Goal: Transaction & Acquisition: Purchase product/service

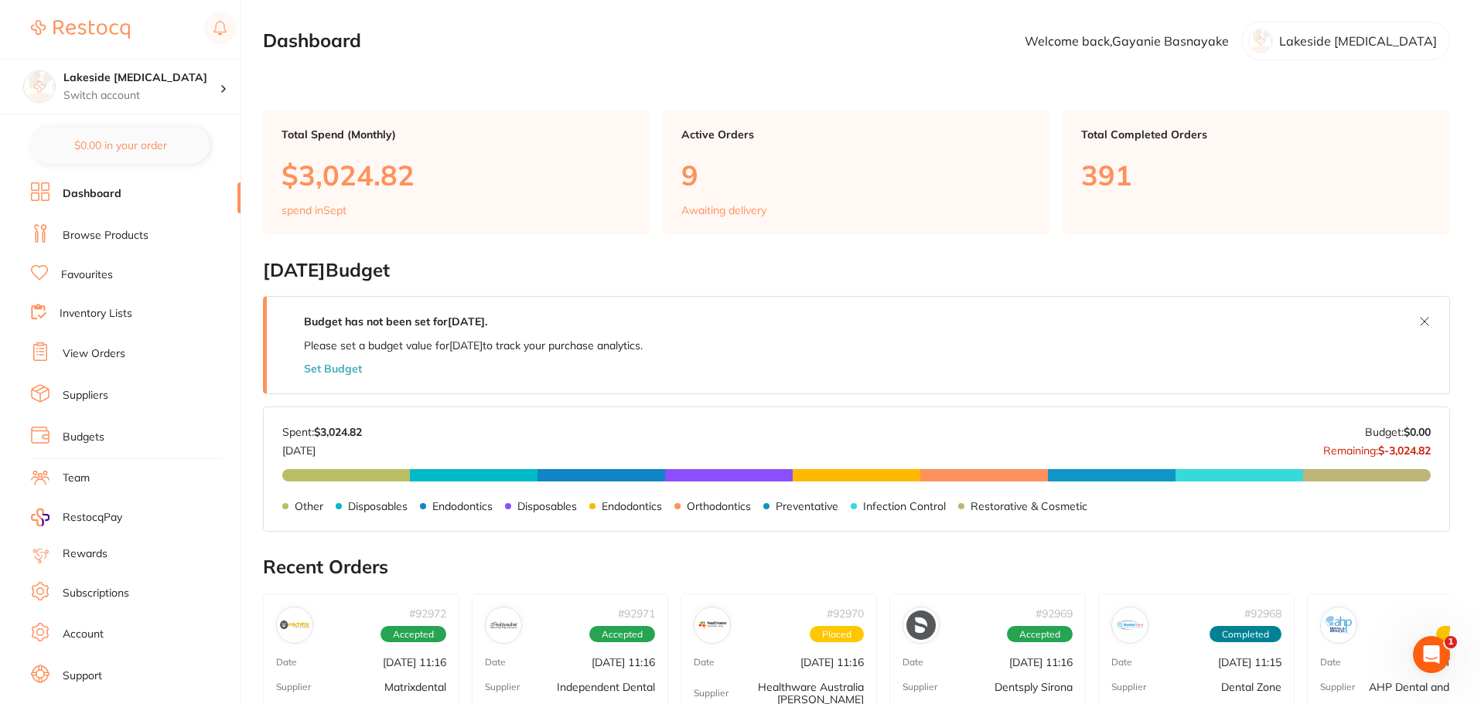
click at [94, 243] on link "Browse Products" at bounding box center [106, 235] width 86 height 15
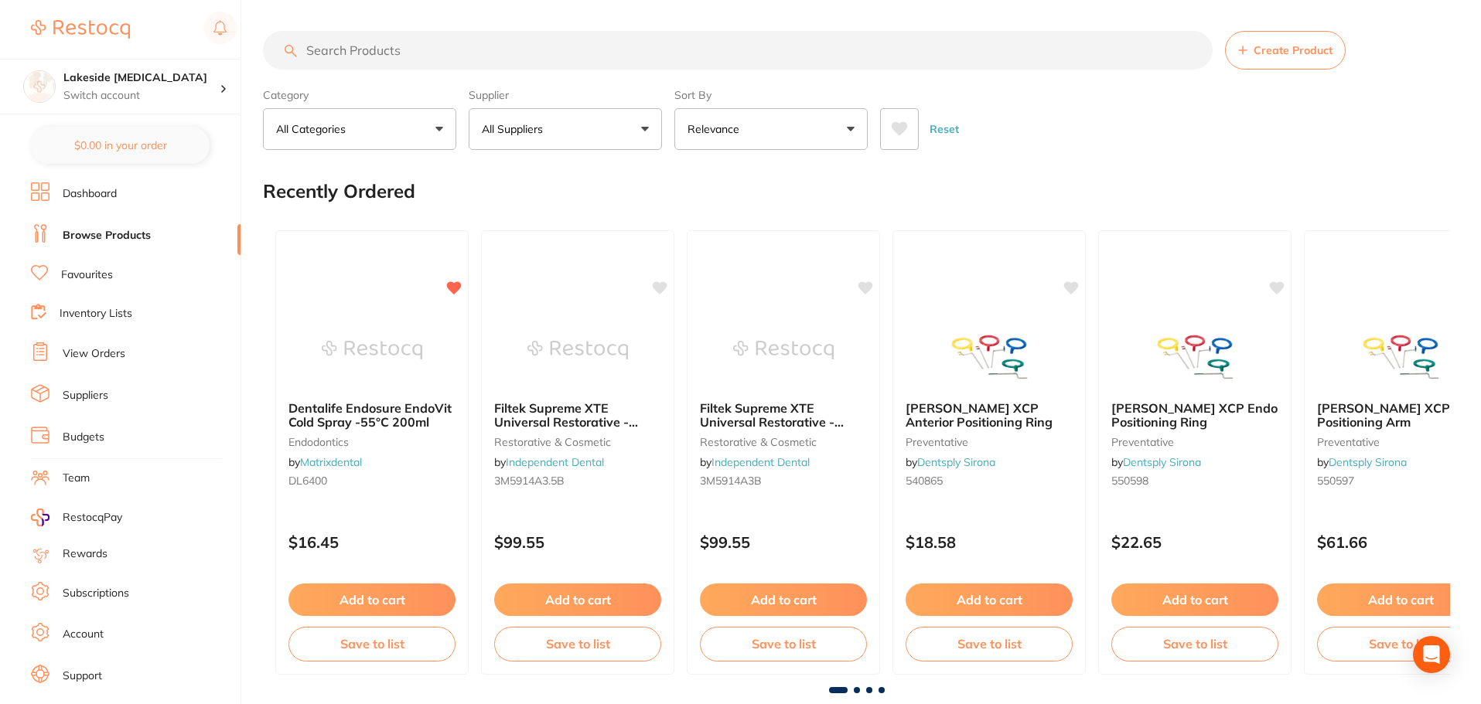
click at [378, 41] on input "search" at bounding box center [738, 50] width 950 height 39
type input "hogies"
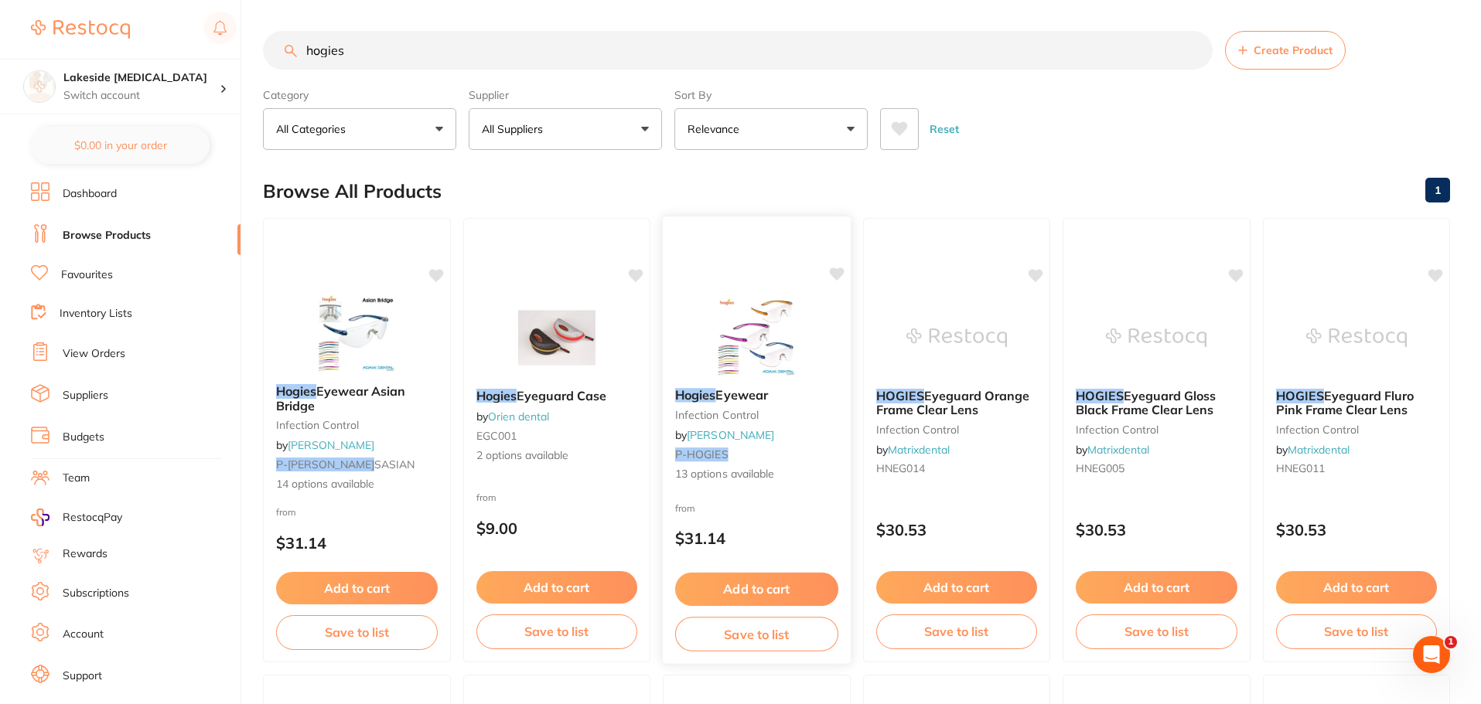
click at [743, 346] on img at bounding box center [756, 337] width 101 height 78
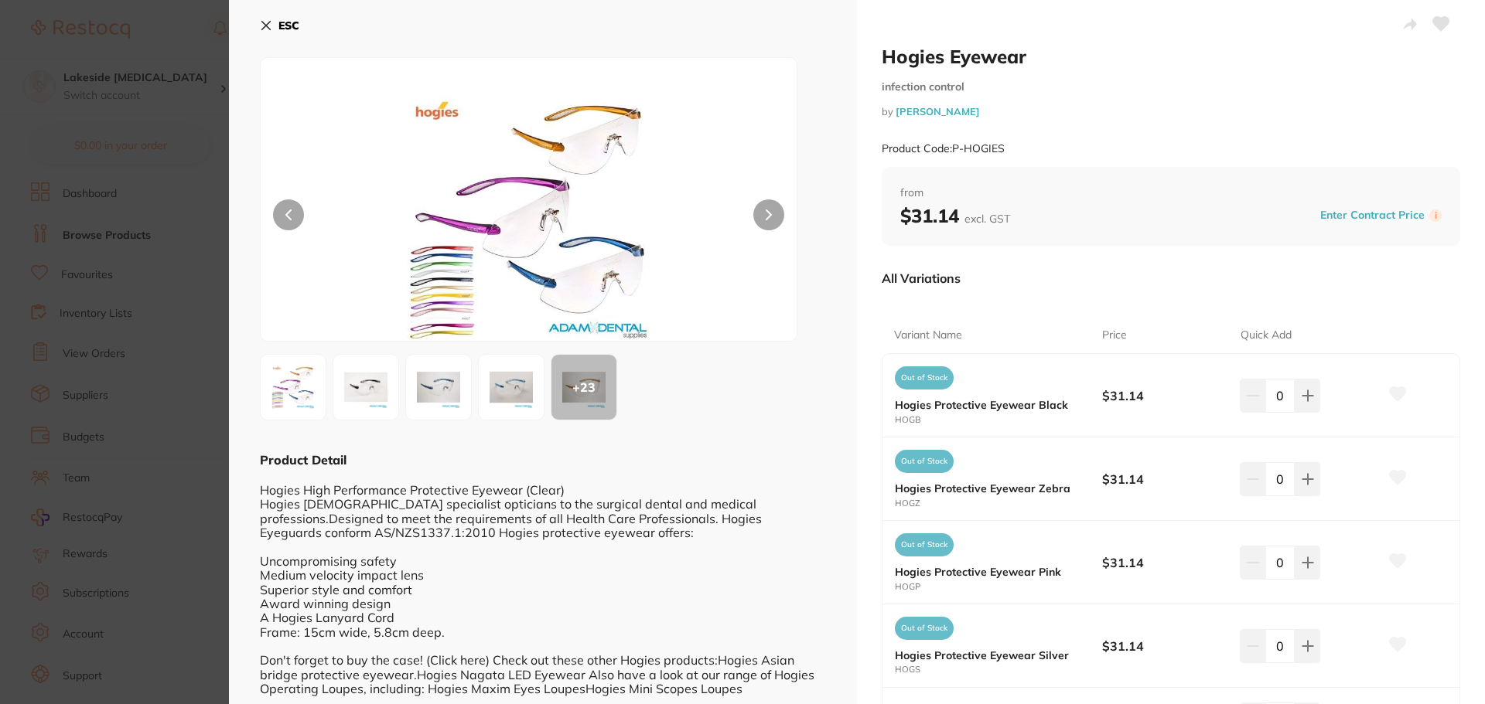
click at [285, 389] on img at bounding box center [293, 388] width 56 height 56
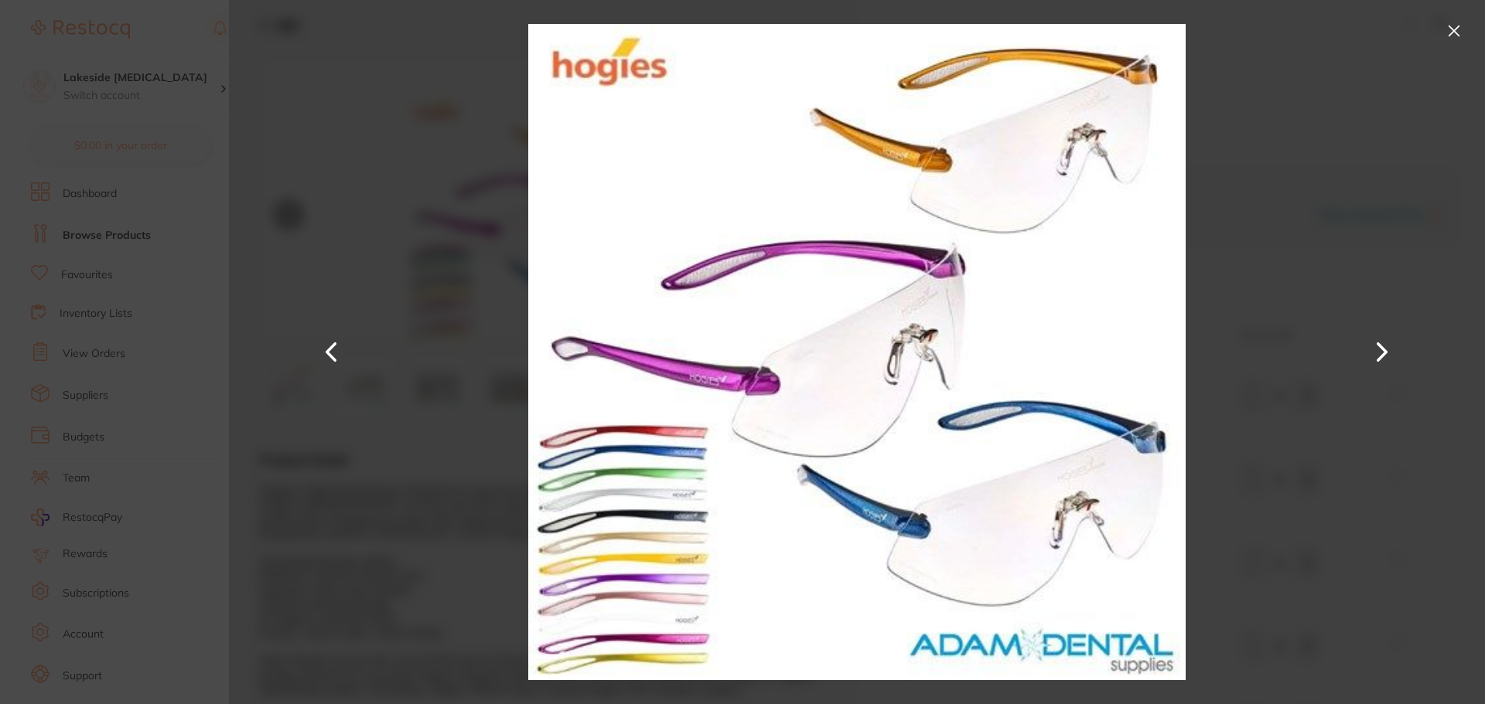
click at [1451, 34] on button at bounding box center [1453, 31] width 25 height 25
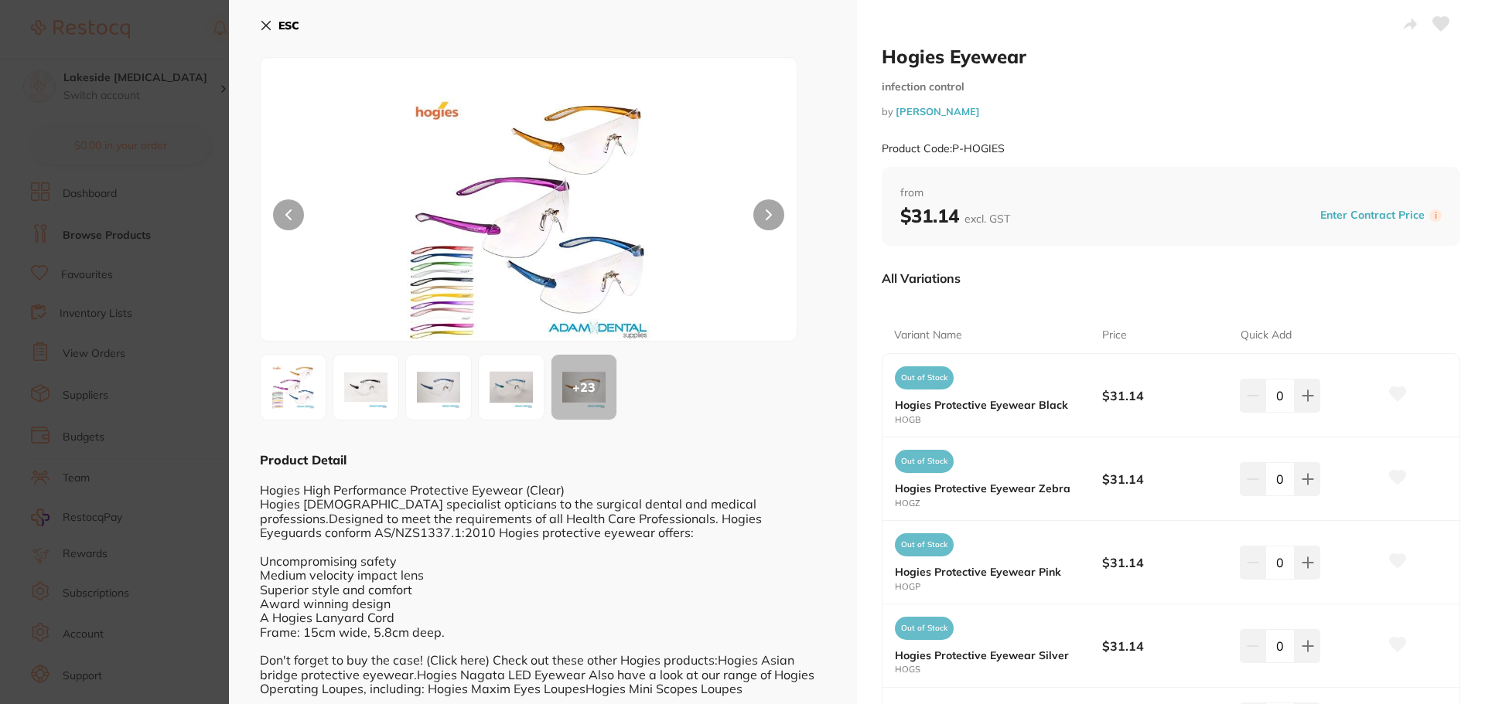
click at [167, 333] on section "Hogies Eyewear infection control by [PERSON_NAME] Product Code: P-HOGIES ESC + …" at bounding box center [742, 352] width 1485 height 704
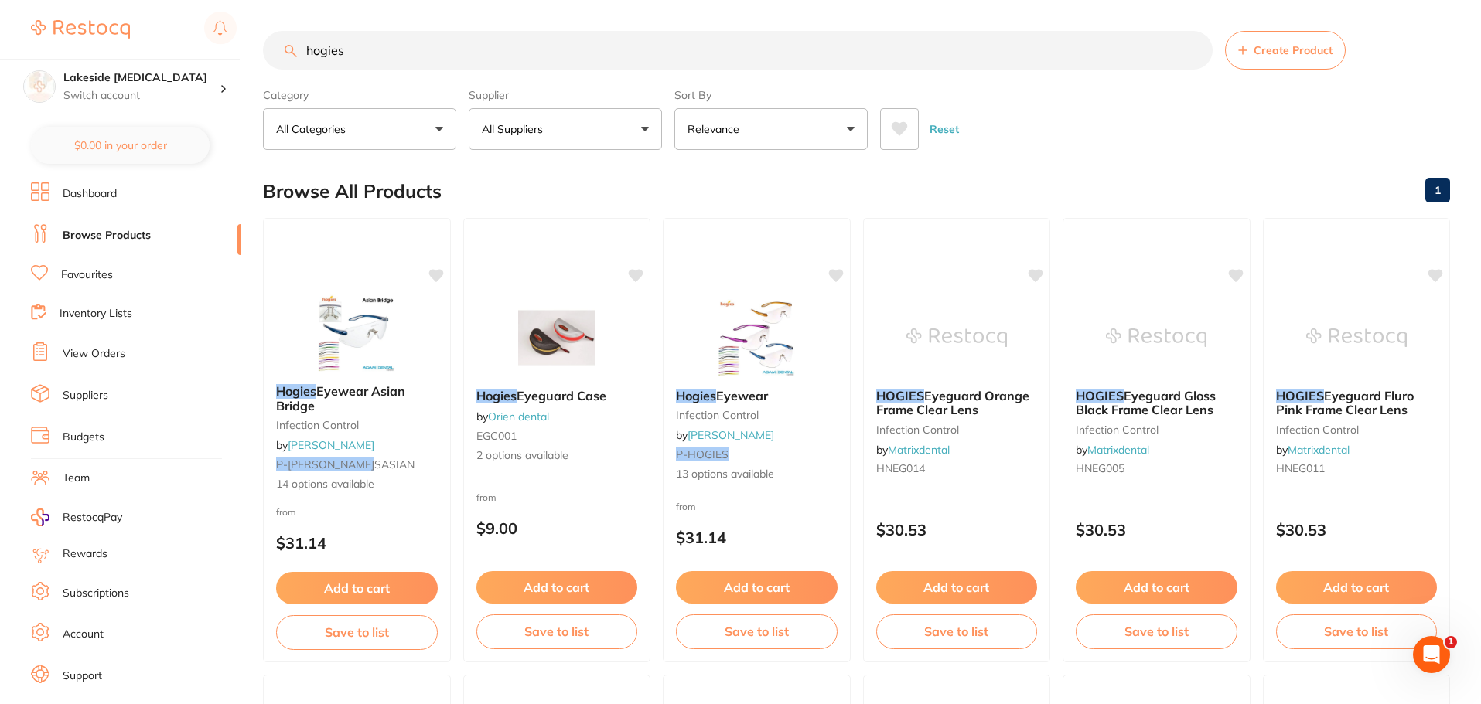
click at [536, 138] on button "All Suppliers" at bounding box center [565, 129] width 193 height 42
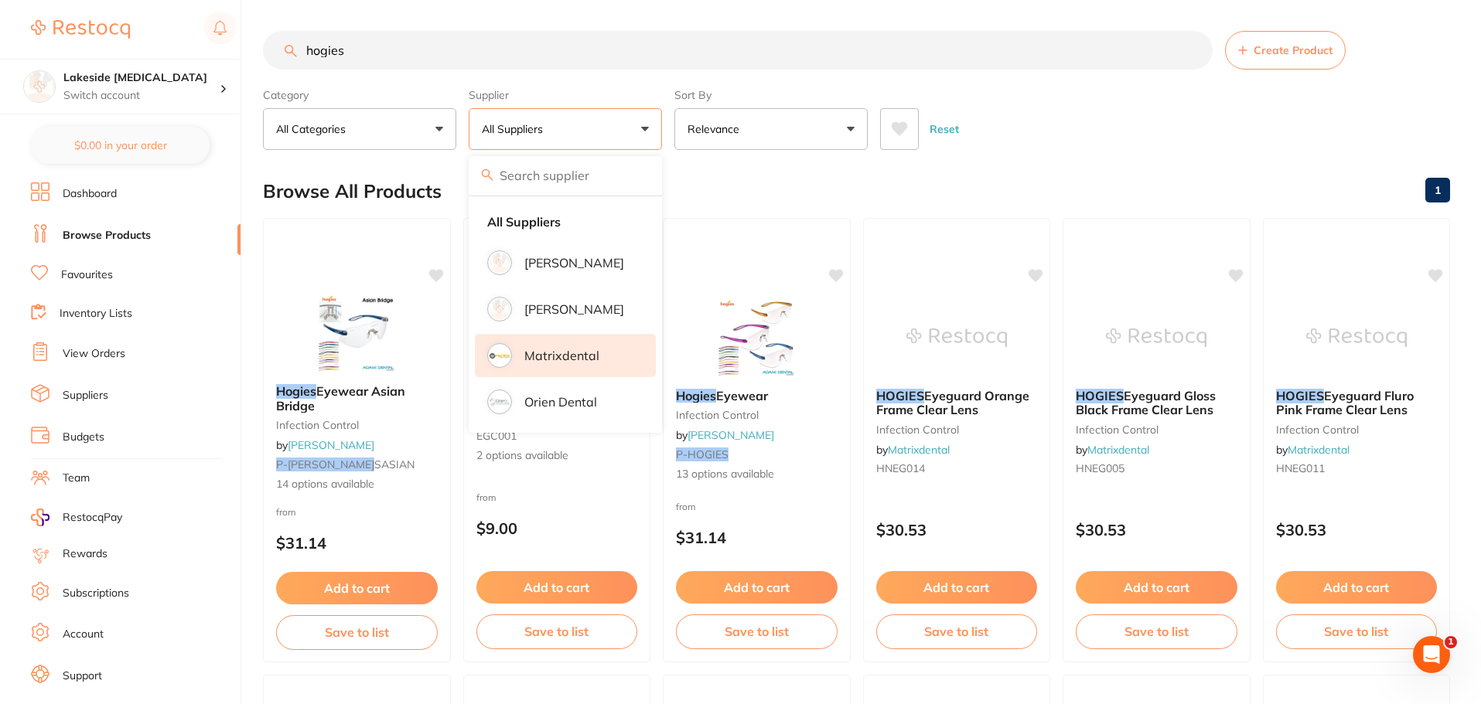
click at [561, 368] on li "Matrixdental" at bounding box center [565, 355] width 181 height 43
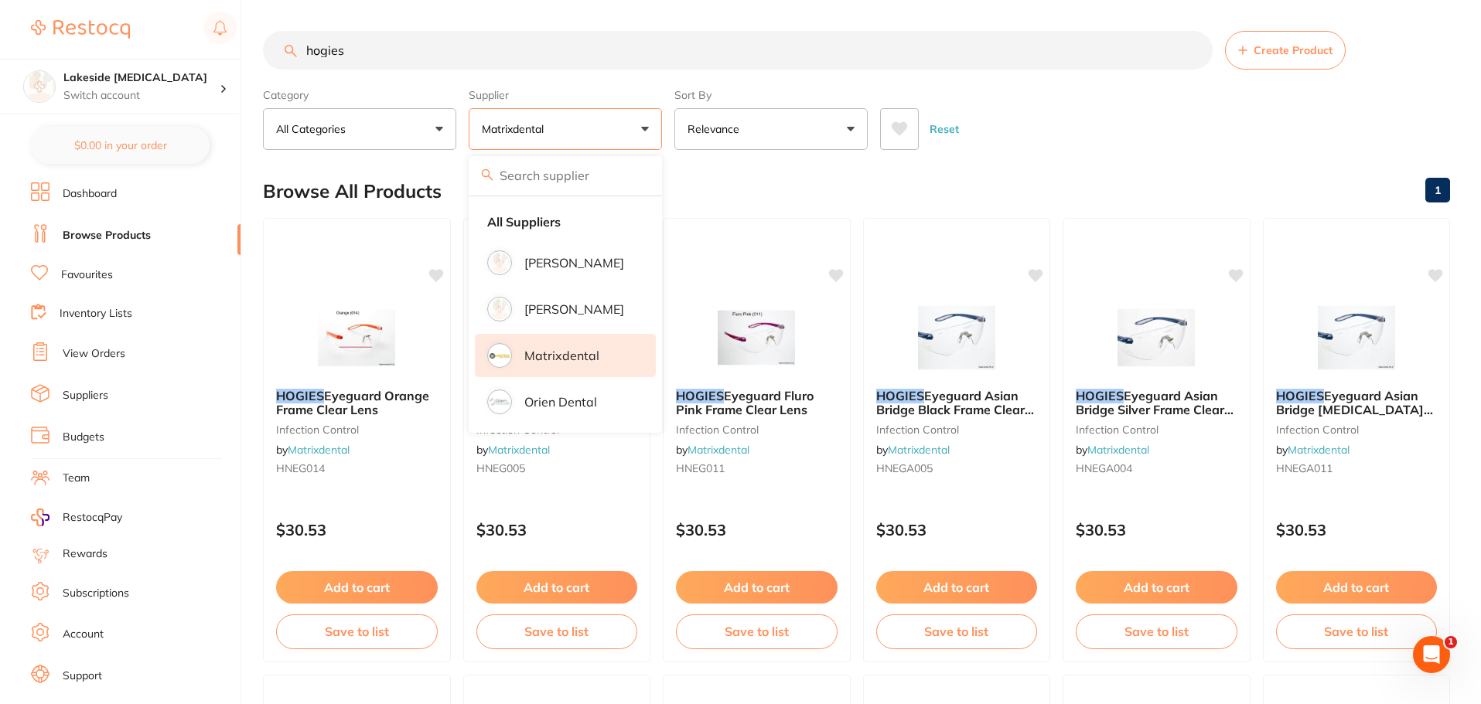
click at [1083, 126] on div "Reset" at bounding box center [1159, 123] width 558 height 54
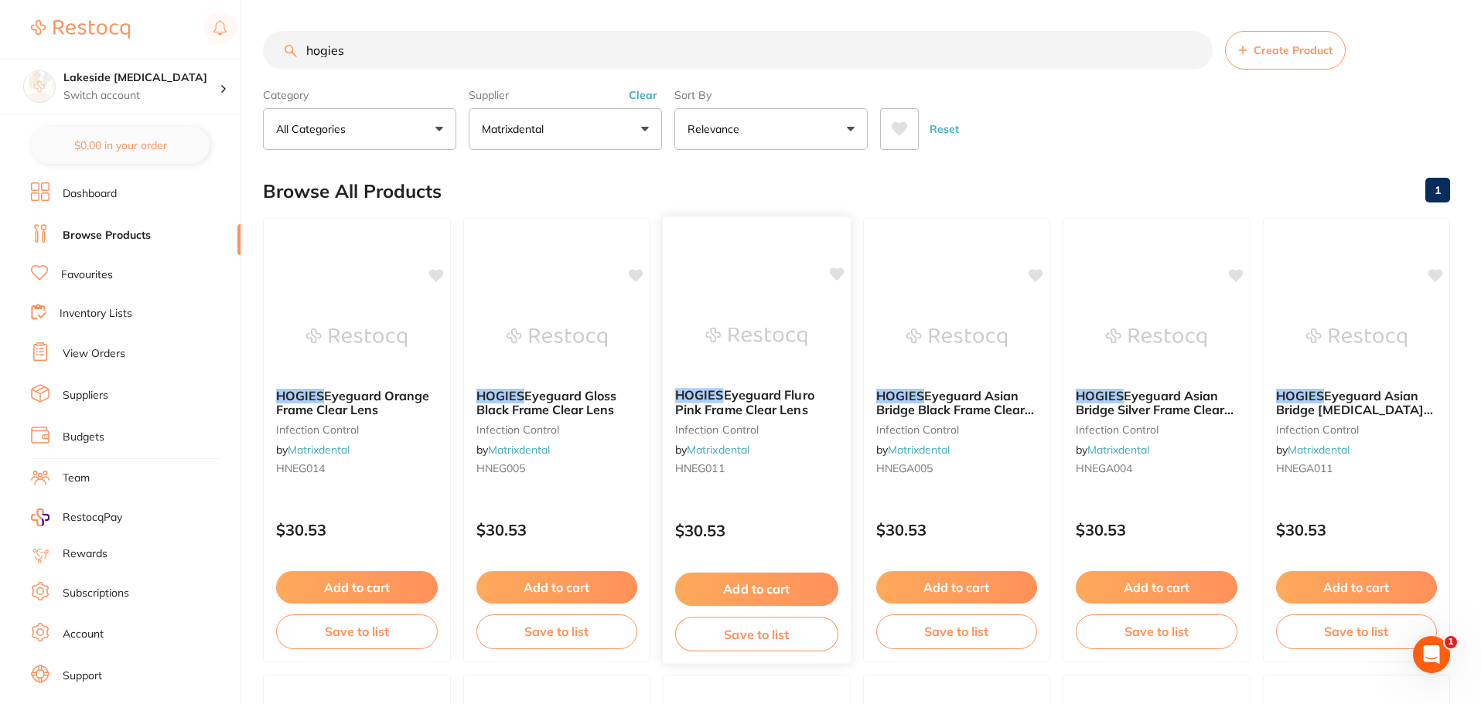
click at [743, 349] on img at bounding box center [756, 337] width 101 height 78
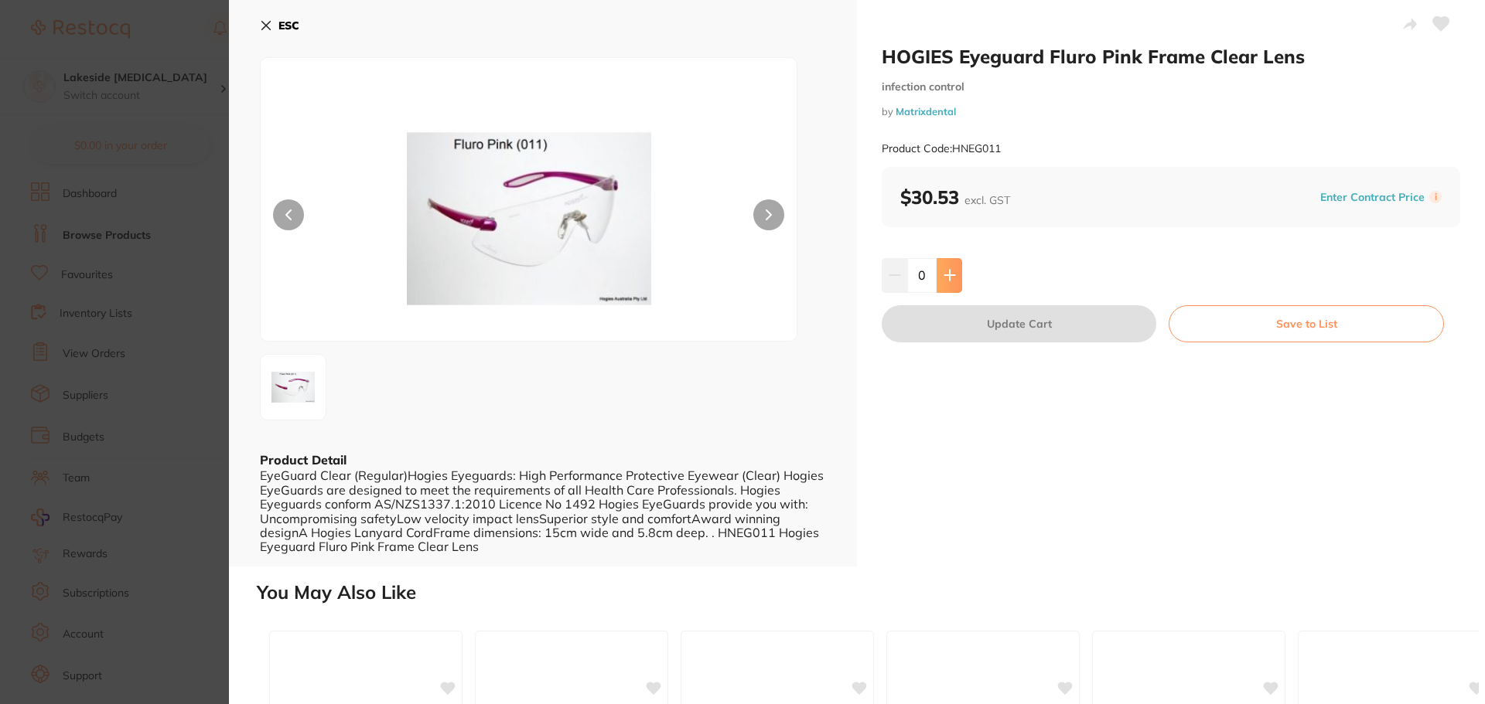
click at [947, 273] on icon at bounding box center [949, 276] width 10 height 10
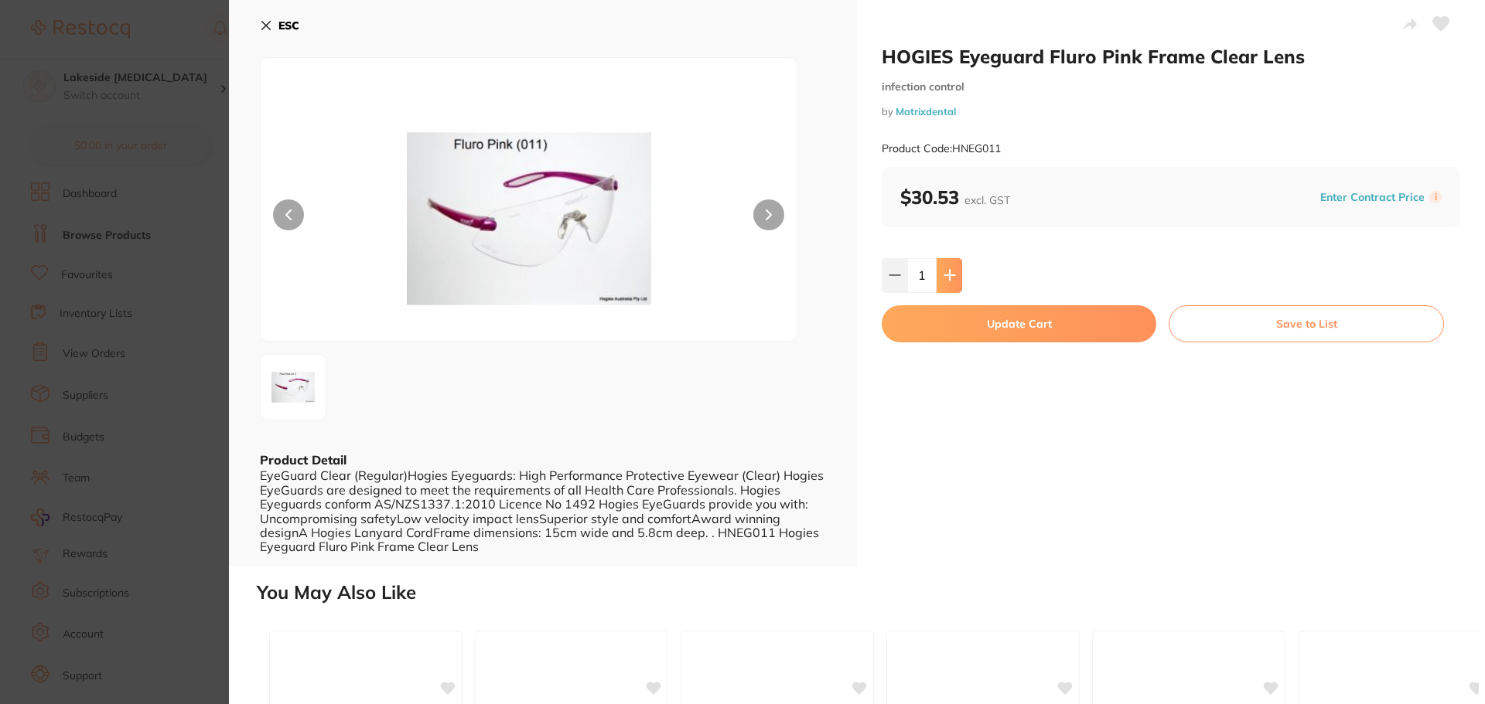
click at [947, 273] on icon at bounding box center [949, 276] width 10 height 10
type input "4"
click at [964, 316] on button "Update Cart" at bounding box center [1018, 323] width 275 height 37
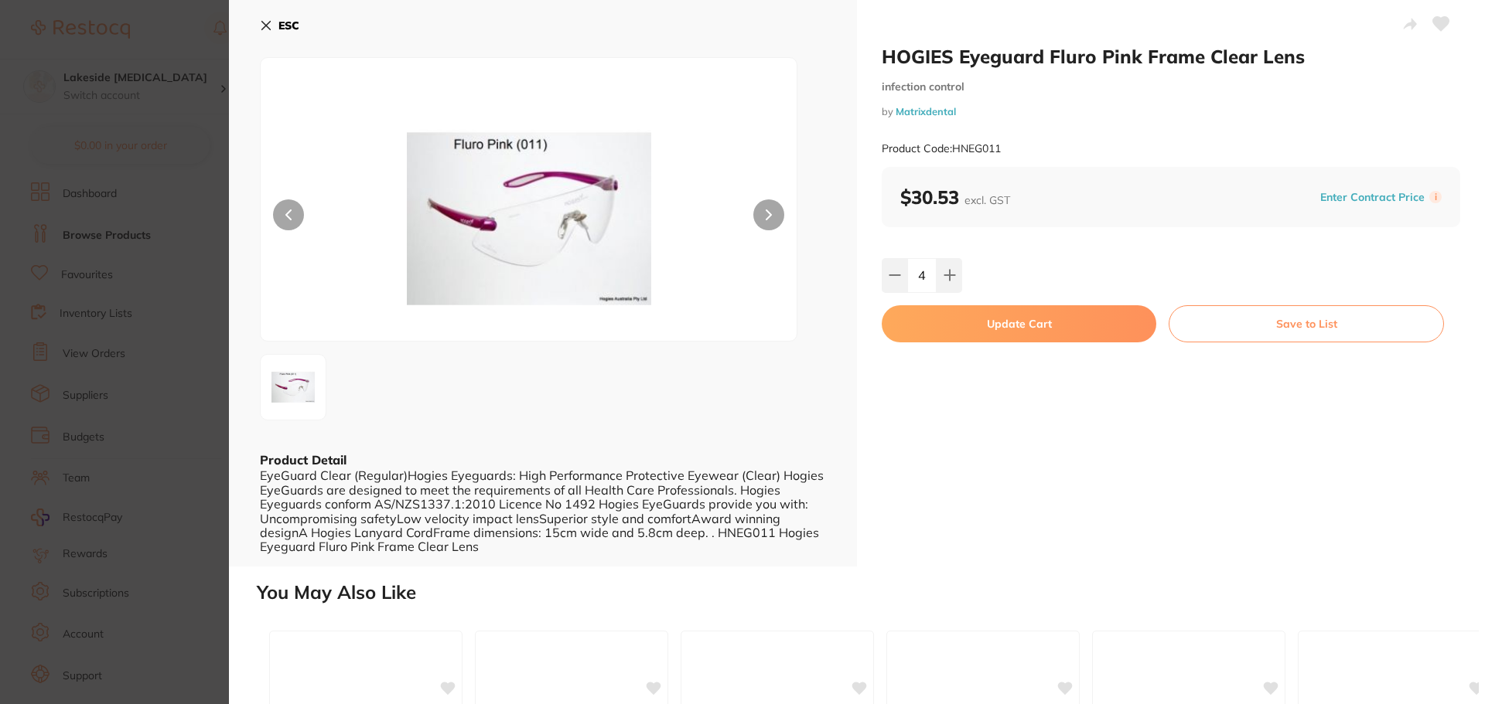
checkbox input "false"
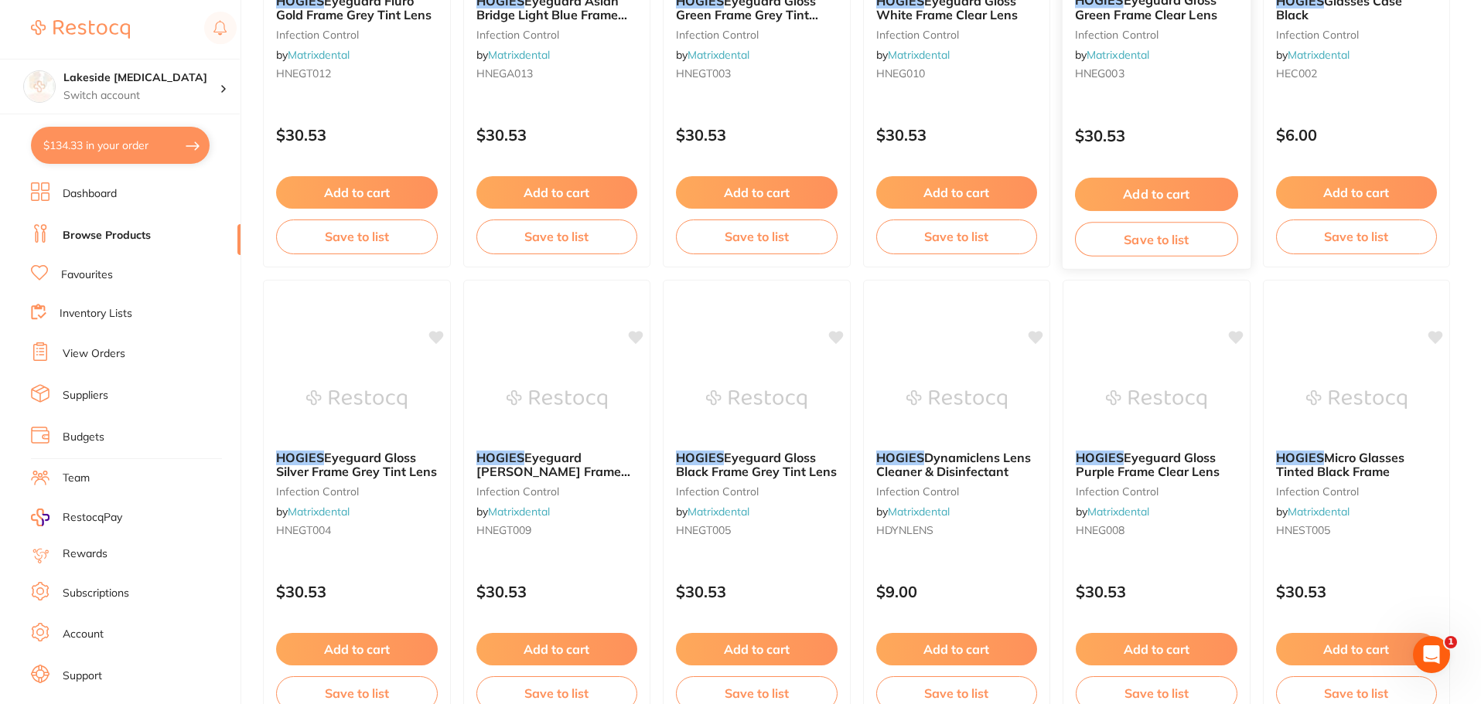
scroll to position [853, 0]
click at [1199, 496] on small "infection control" at bounding box center [1156, 490] width 163 height 12
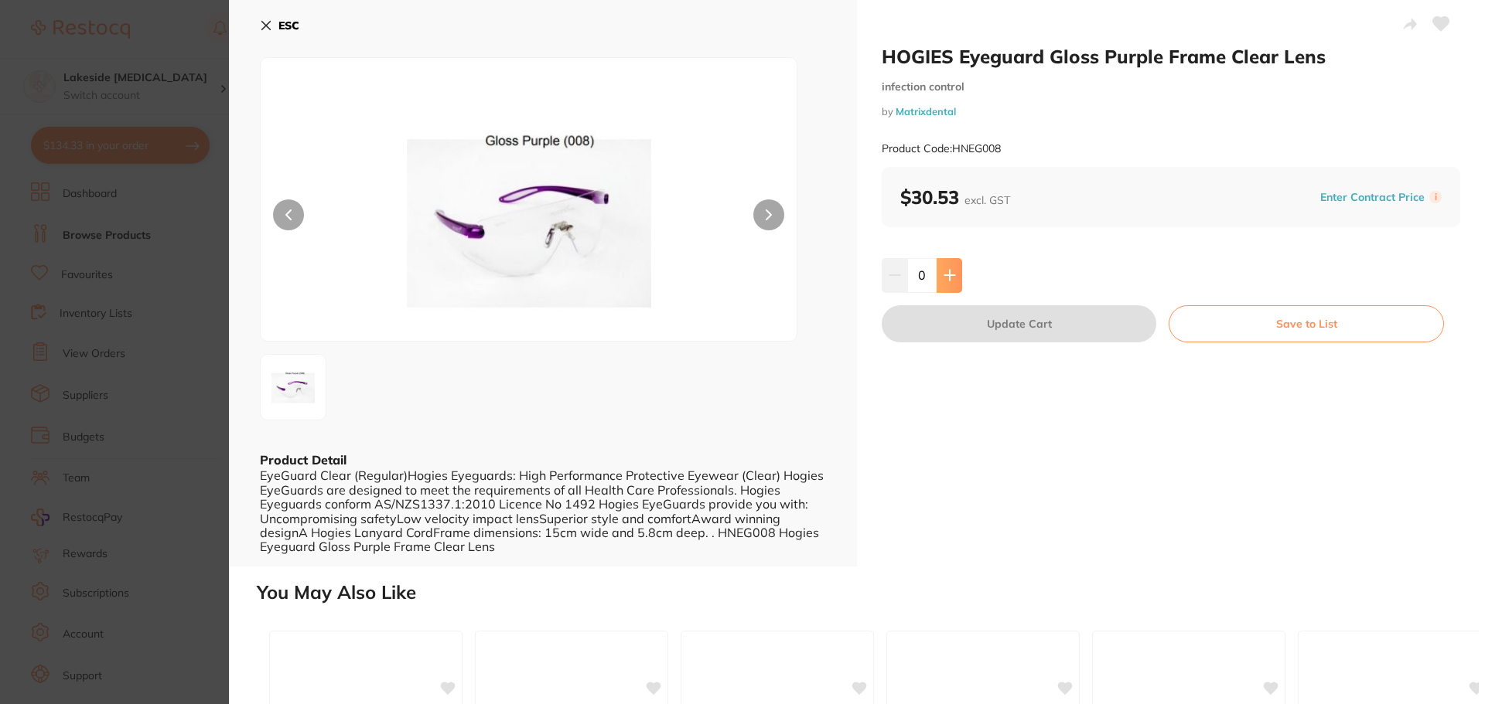
click at [951, 272] on icon at bounding box center [949, 275] width 12 height 12
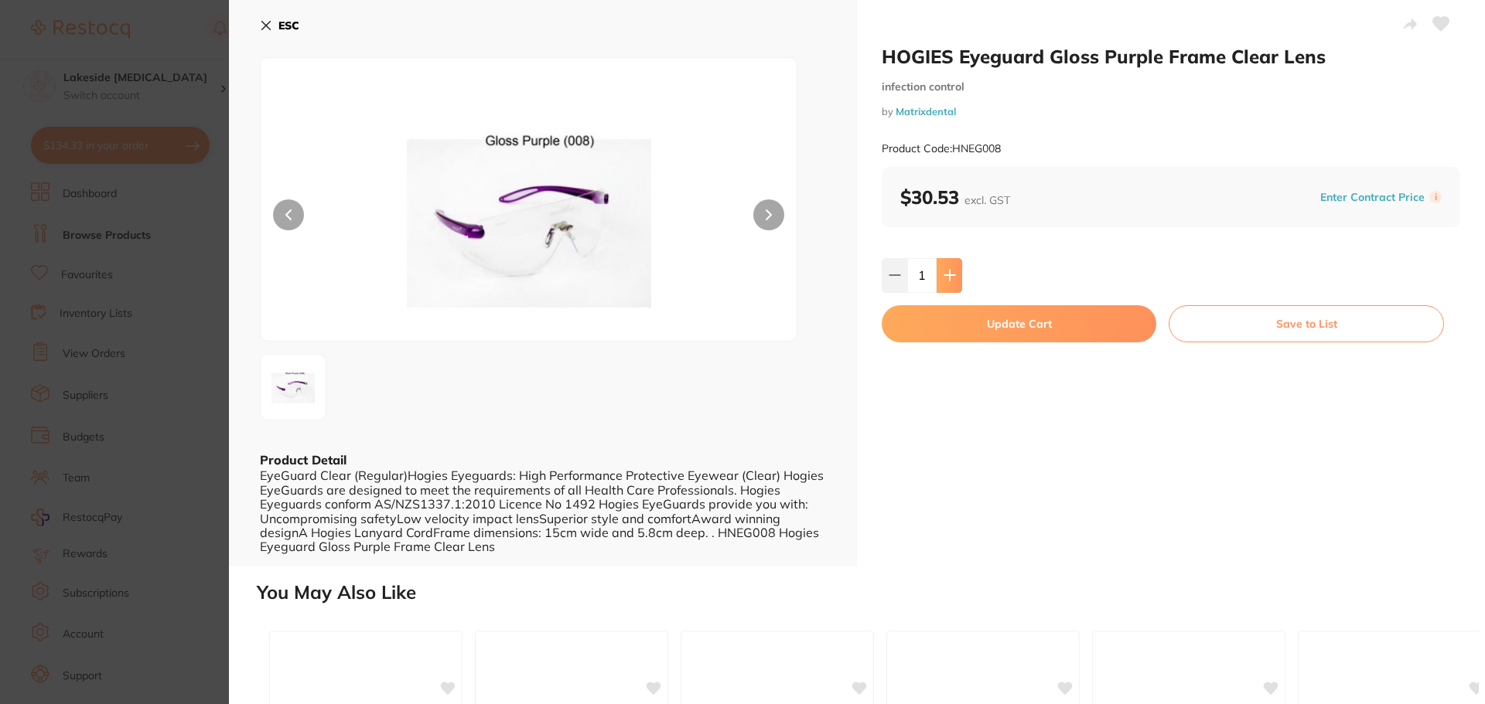
click at [951, 272] on icon at bounding box center [949, 275] width 12 height 12
type input "3"
click at [973, 321] on button "Update Cart" at bounding box center [1018, 323] width 275 height 37
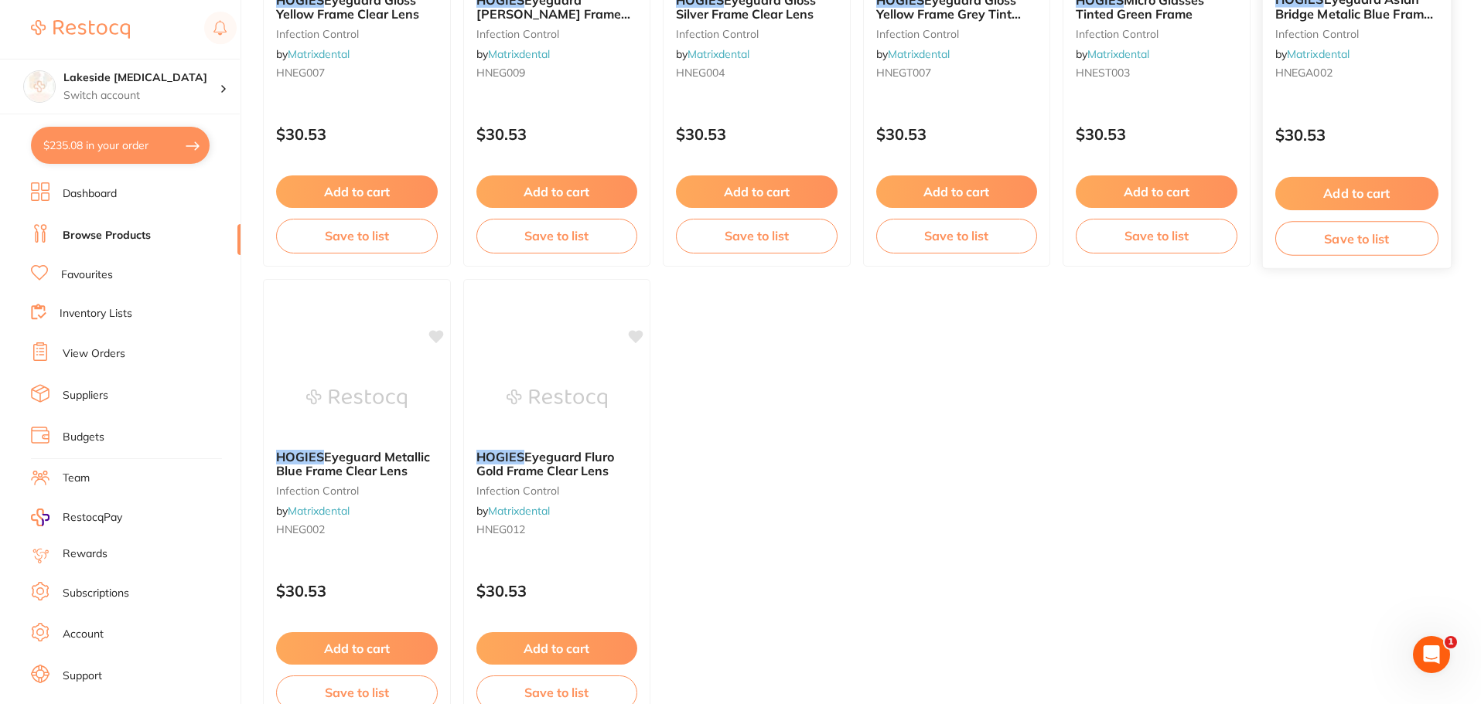
scroll to position [2245, 0]
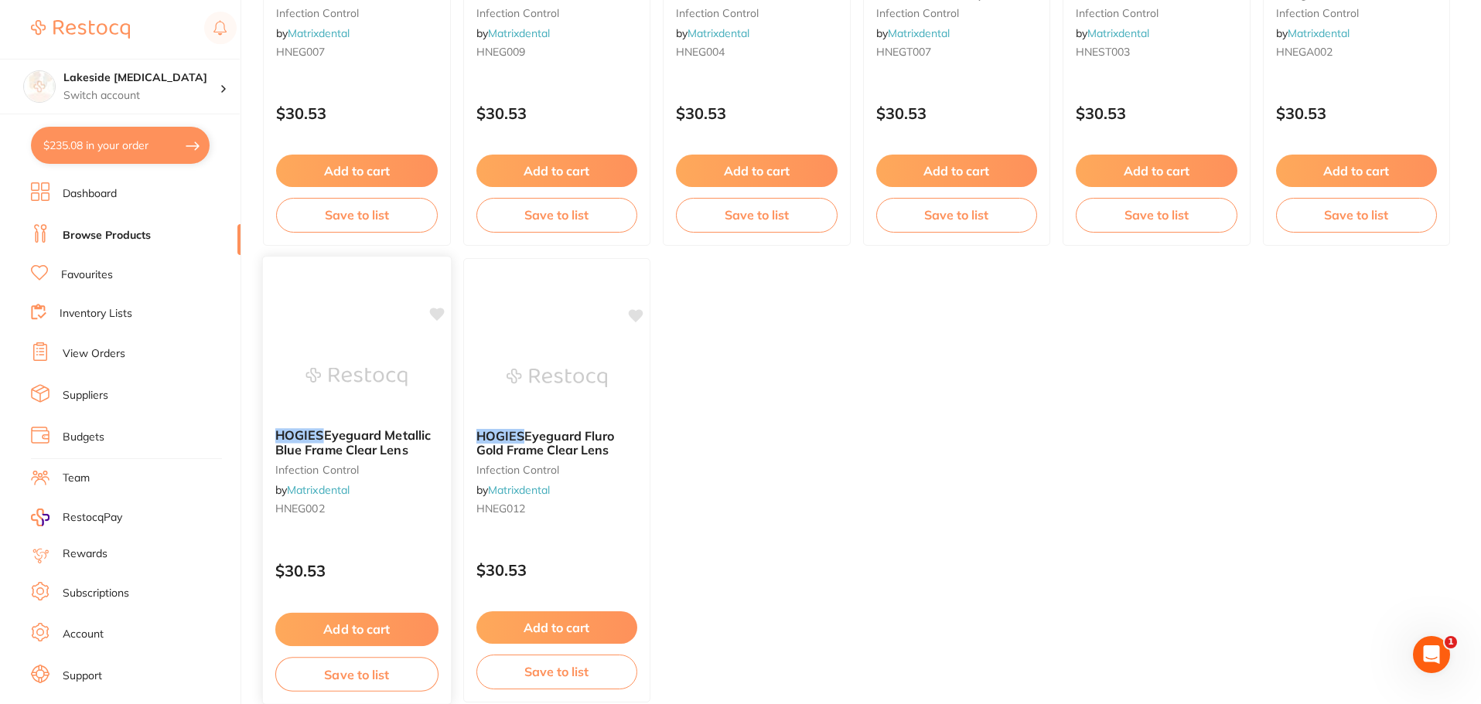
click at [391, 387] on img at bounding box center [356, 377] width 101 height 78
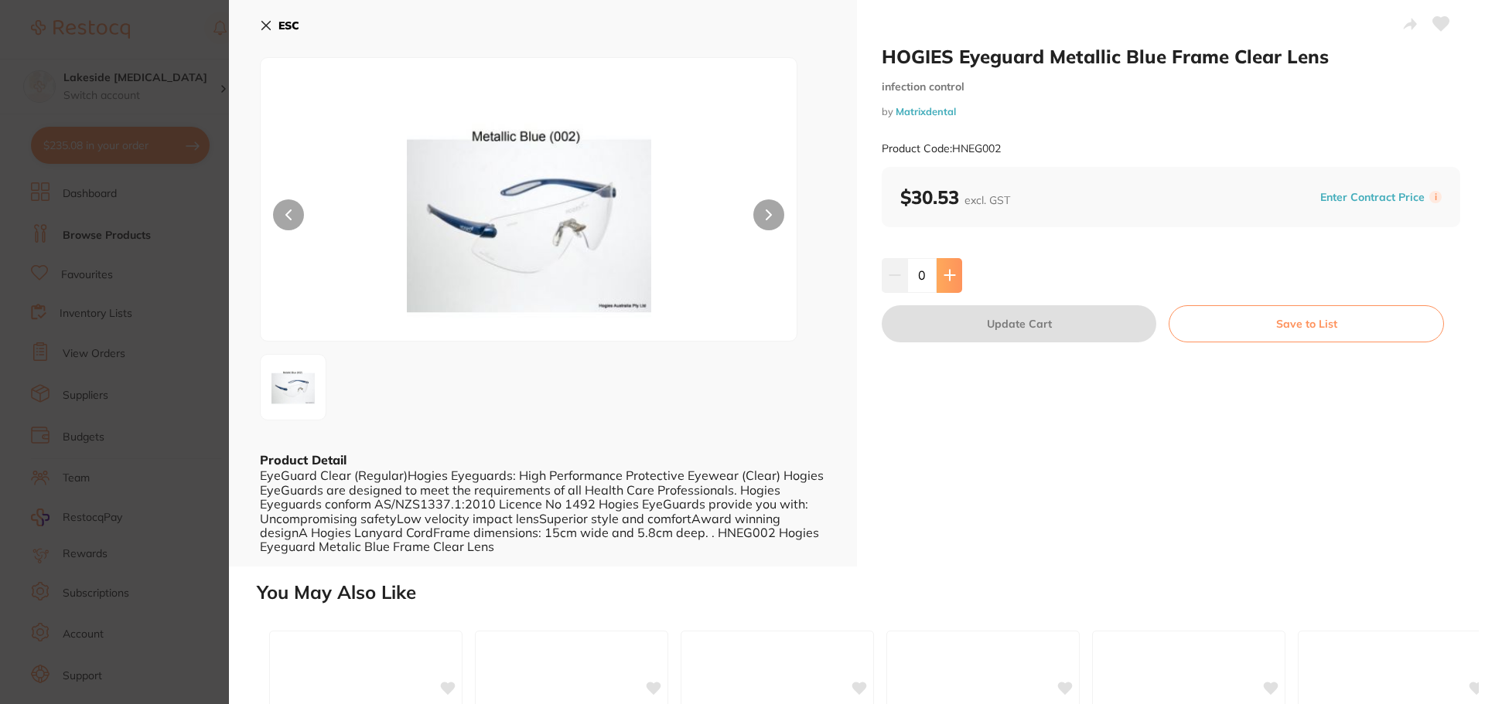
click at [960, 281] on button at bounding box center [949, 275] width 26 height 34
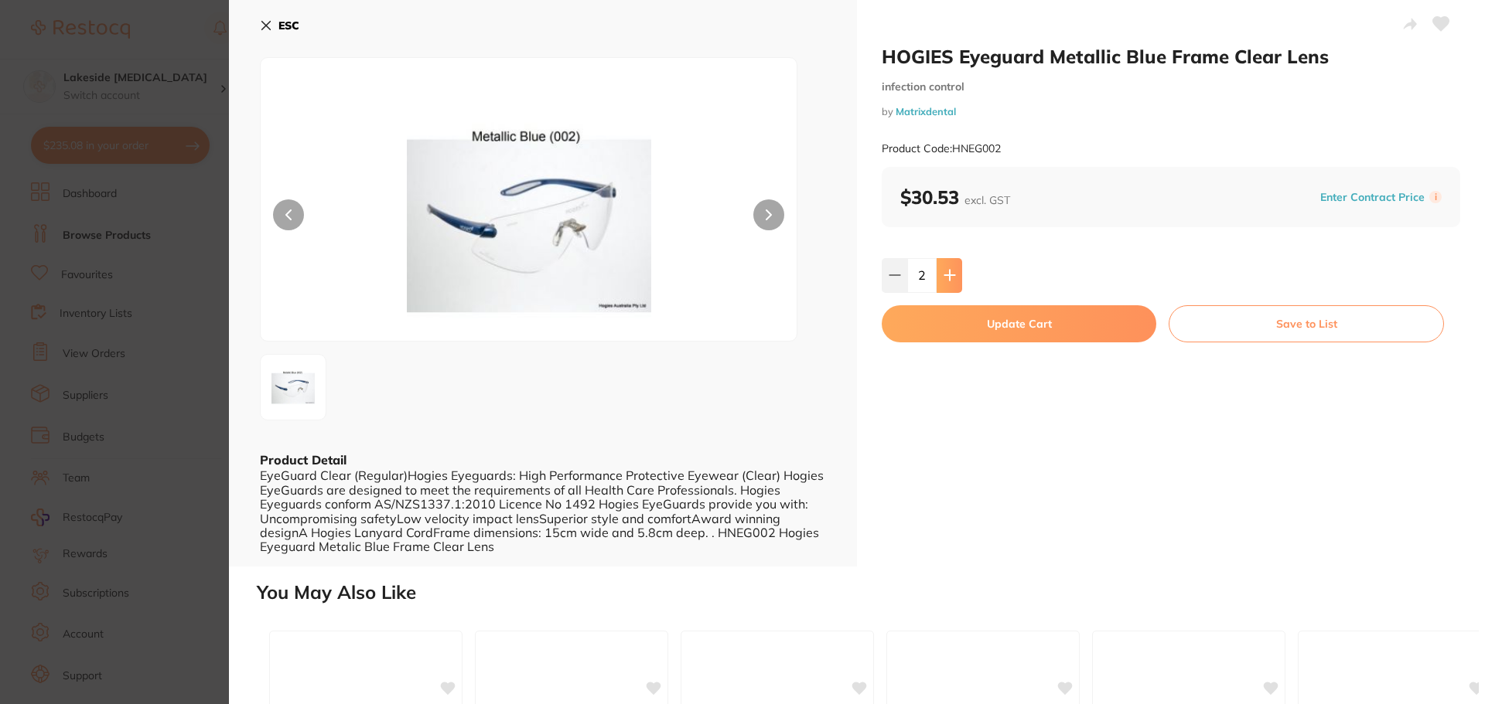
click at [960, 281] on button at bounding box center [949, 275] width 26 height 34
type input "3"
click at [968, 322] on button "Update Cart" at bounding box center [1018, 323] width 275 height 37
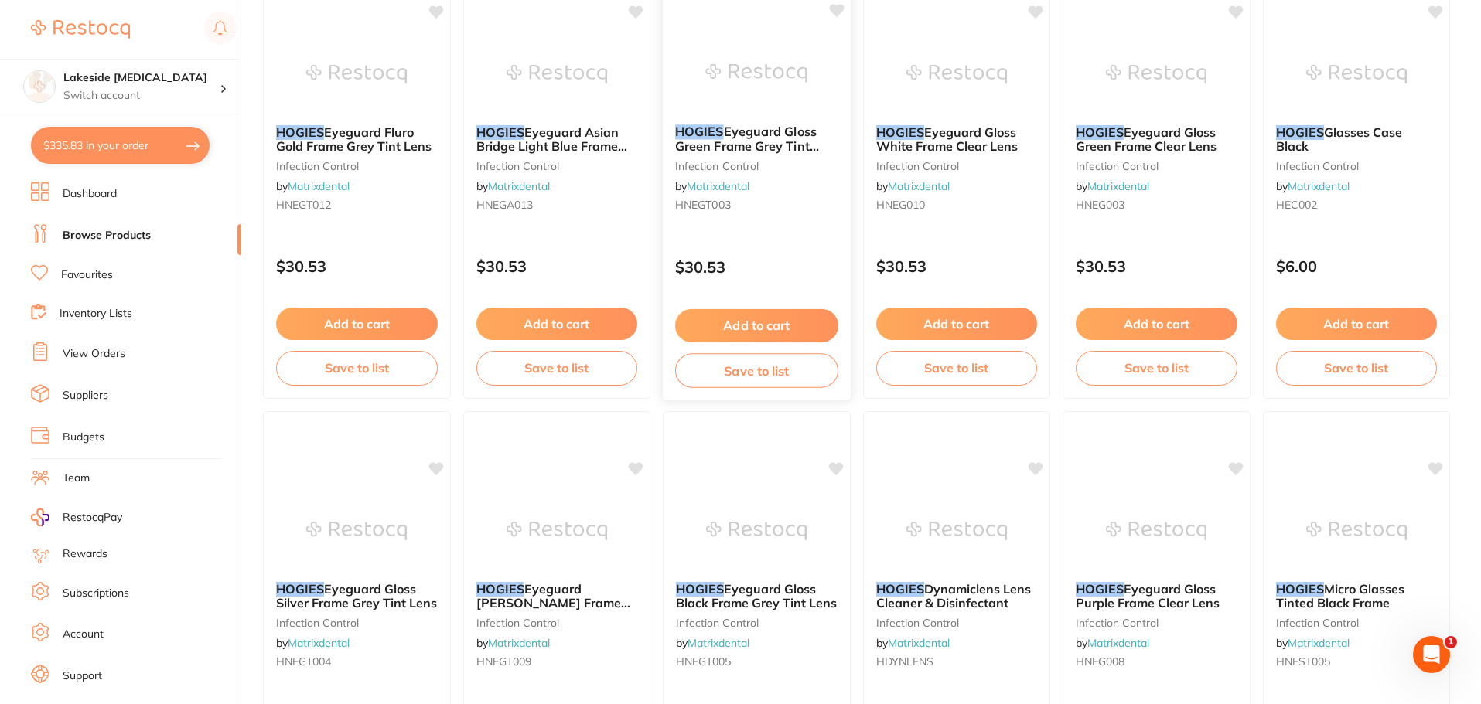
scroll to position [541, 0]
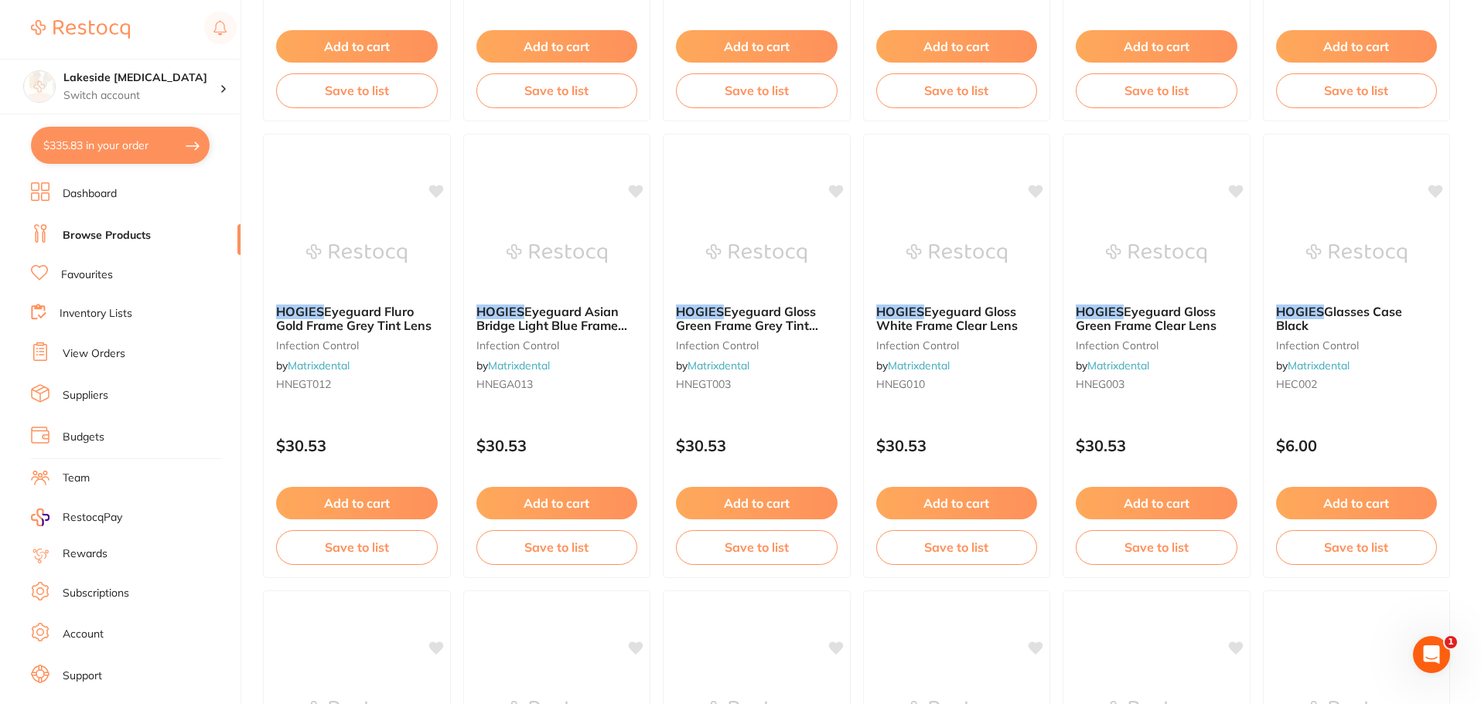
click at [94, 157] on button "$335.83 in your order" at bounding box center [120, 145] width 179 height 37
checkbox input "true"
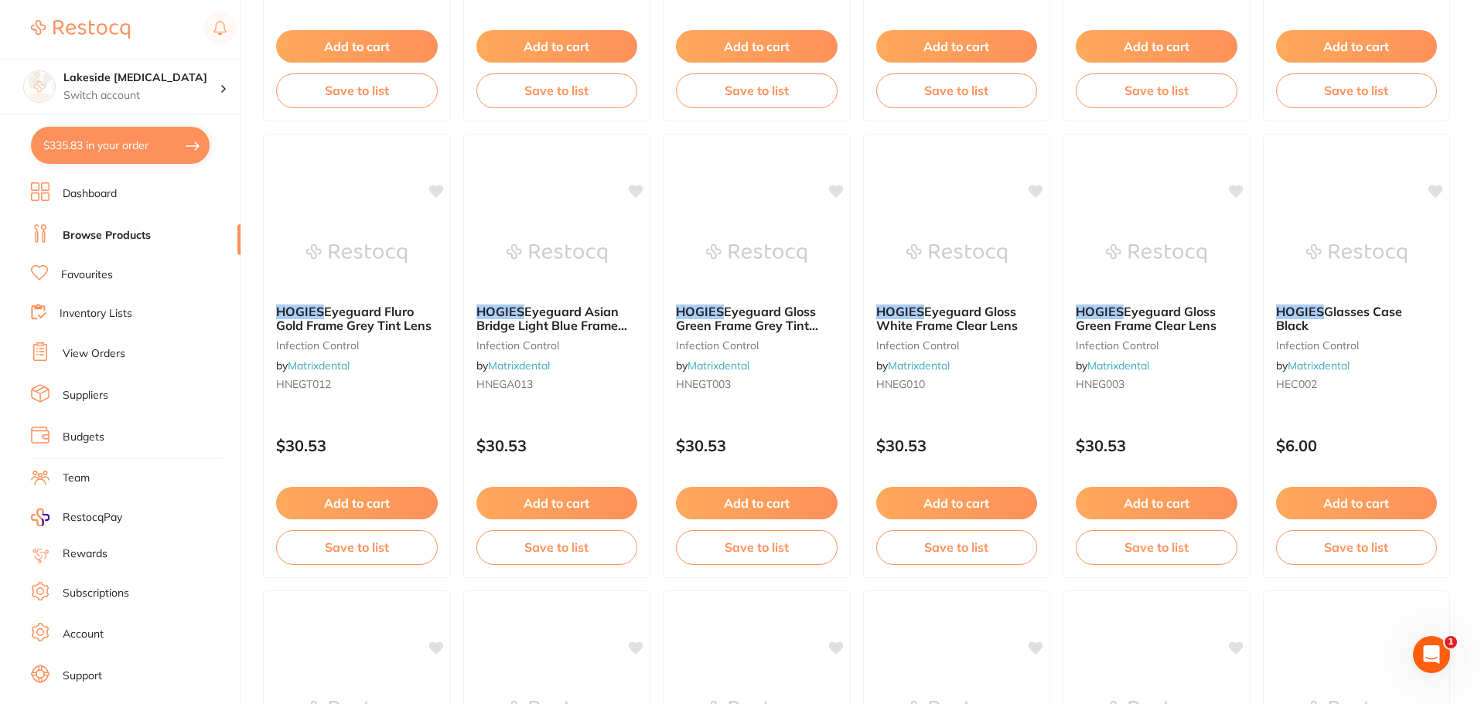
checkbox input "true"
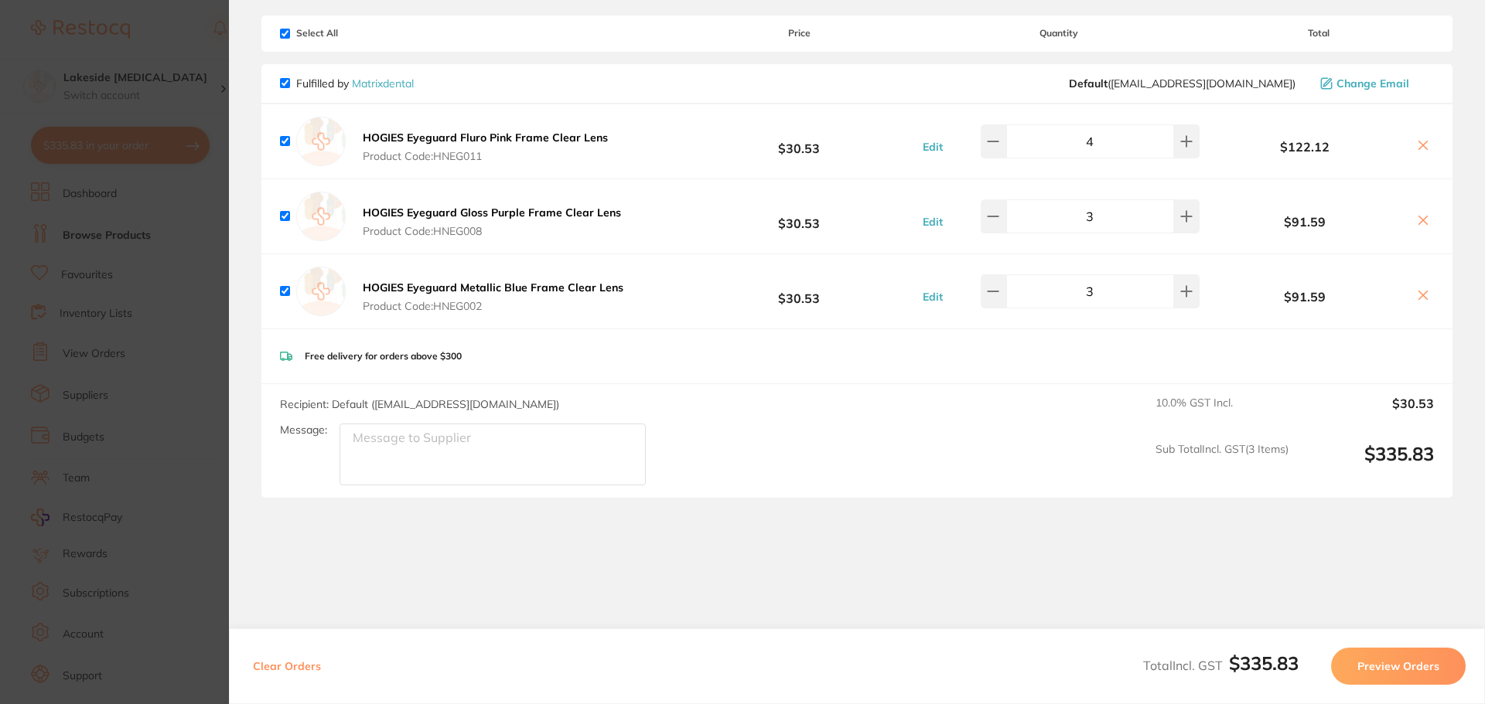
scroll to position [123, 0]
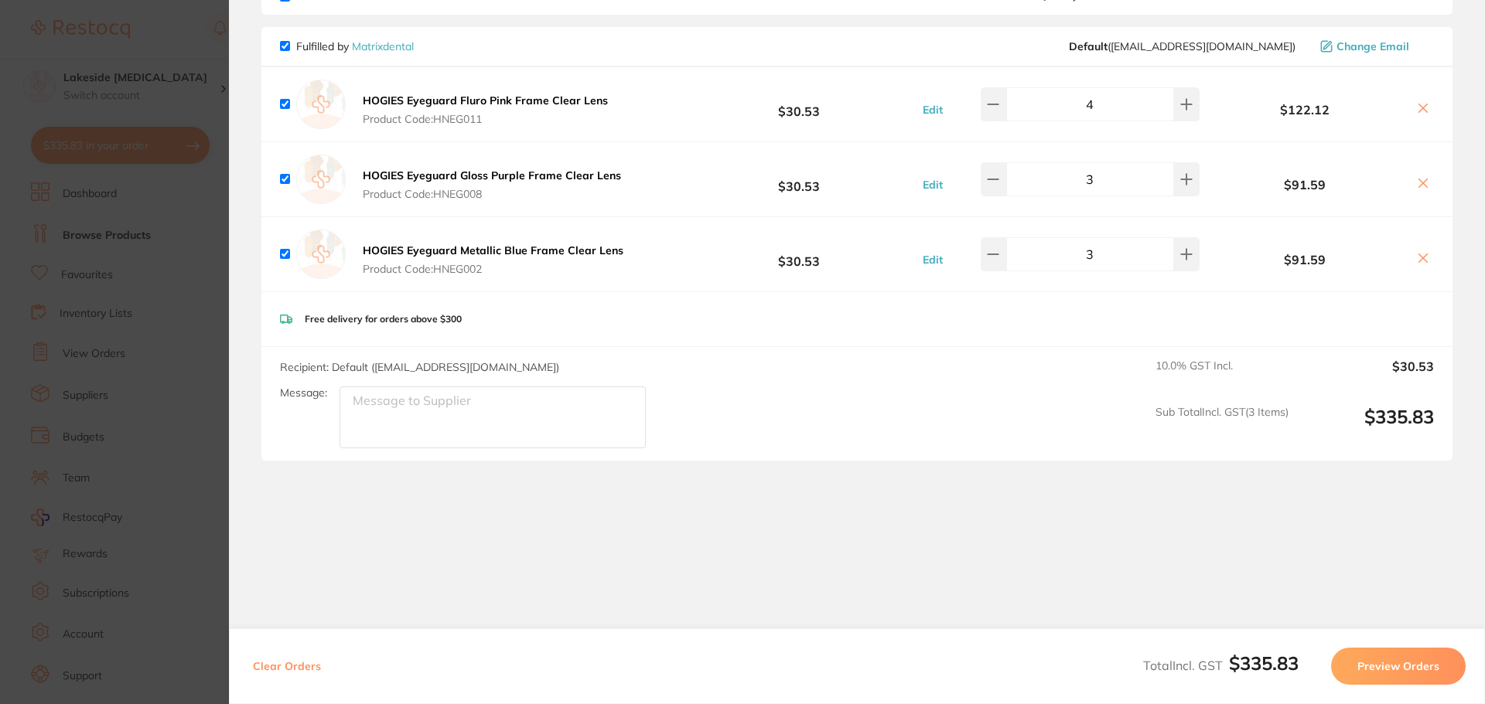
click at [1372, 663] on button "Preview Orders" at bounding box center [1398, 666] width 135 height 37
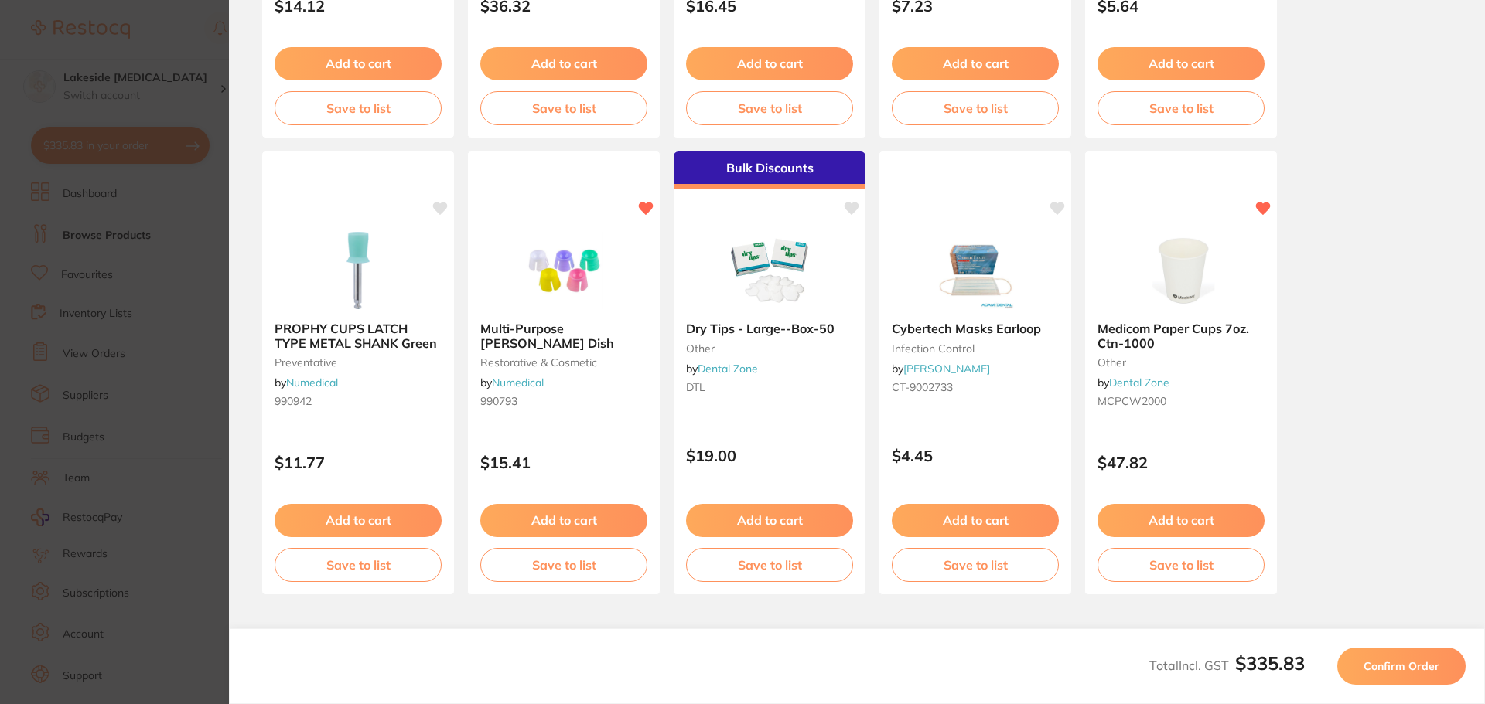
scroll to position [438, 0]
click at [1375, 648] on button "Confirm Order" at bounding box center [1401, 666] width 128 height 37
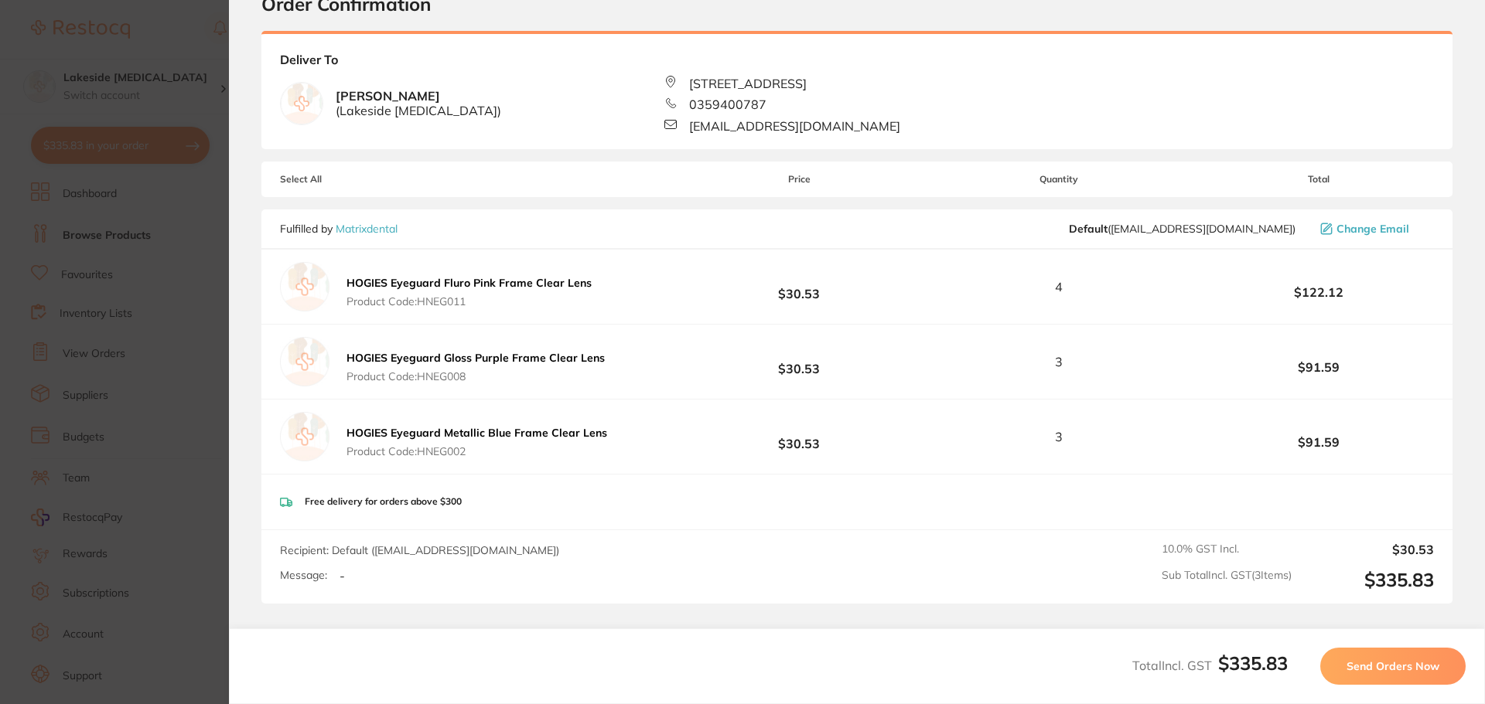
scroll to position [0, 0]
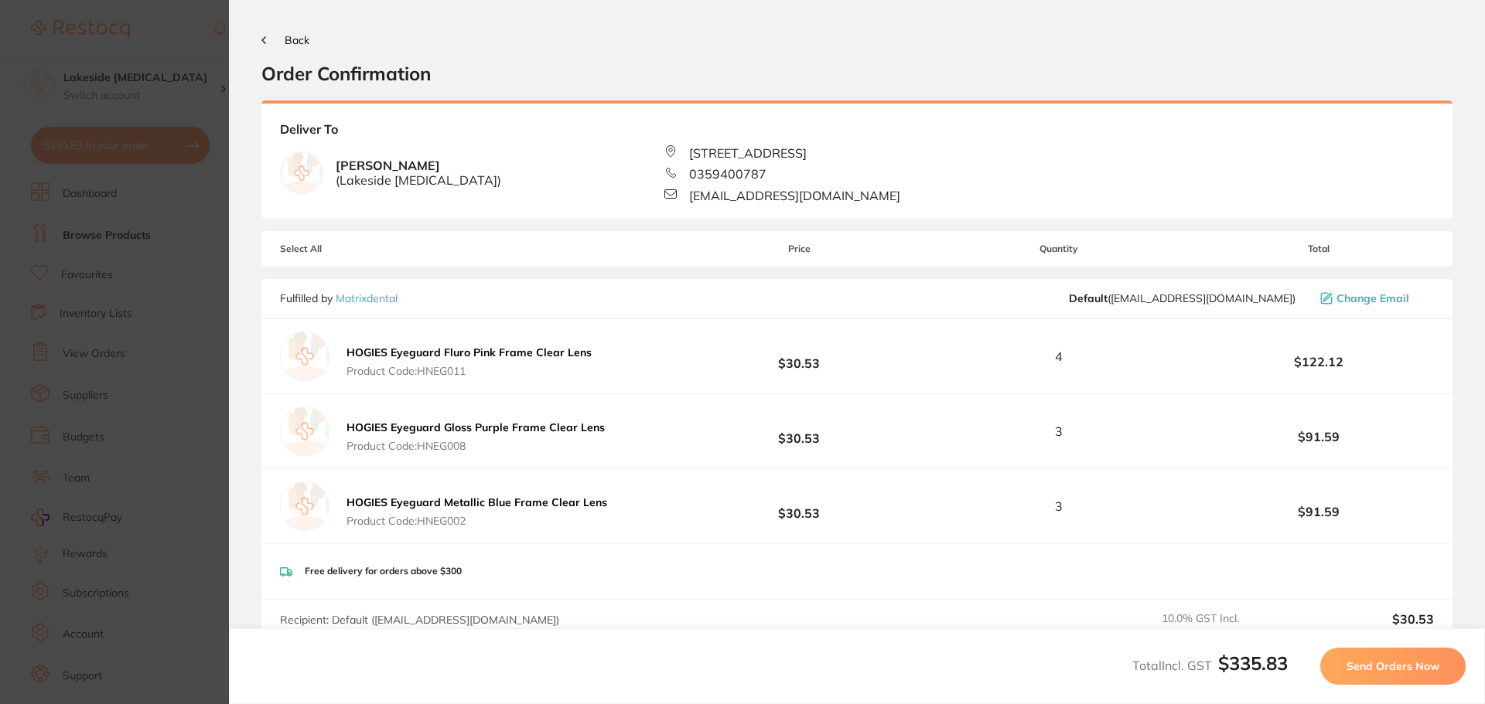
click at [1376, 663] on span "Send Orders Now" at bounding box center [1392, 667] width 93 height 14
